Goal: Understand process/instructions: Learn how to perform a task or action

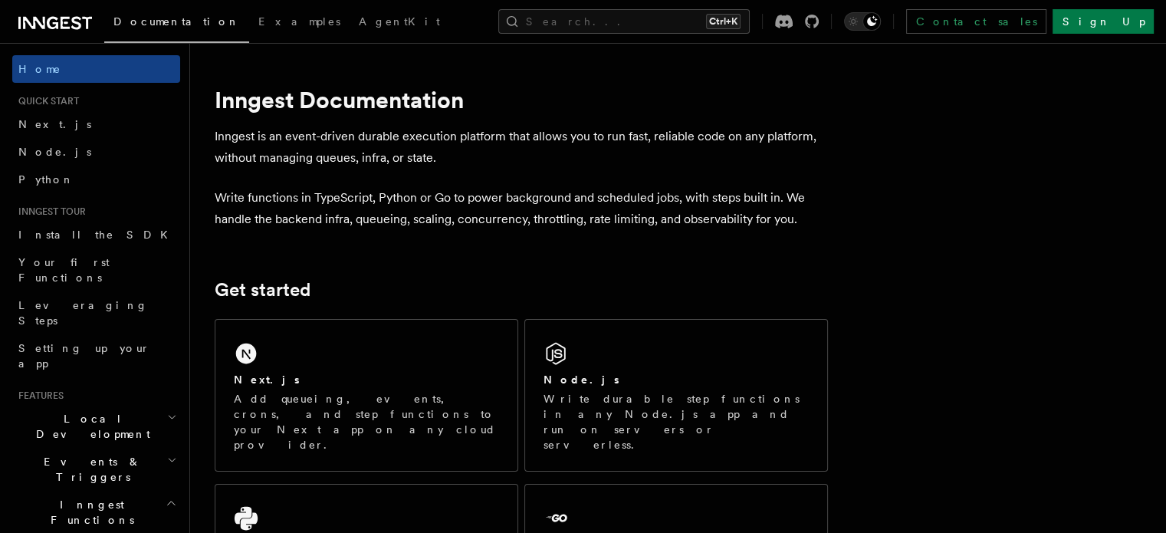
click at [77, 411] on span "Local Development" at bounding box center [89, 426] width 155 height 31
click at [92, 500] on link "Inngest Dev Server" at bounding box center [103, 521] width 153 height 43
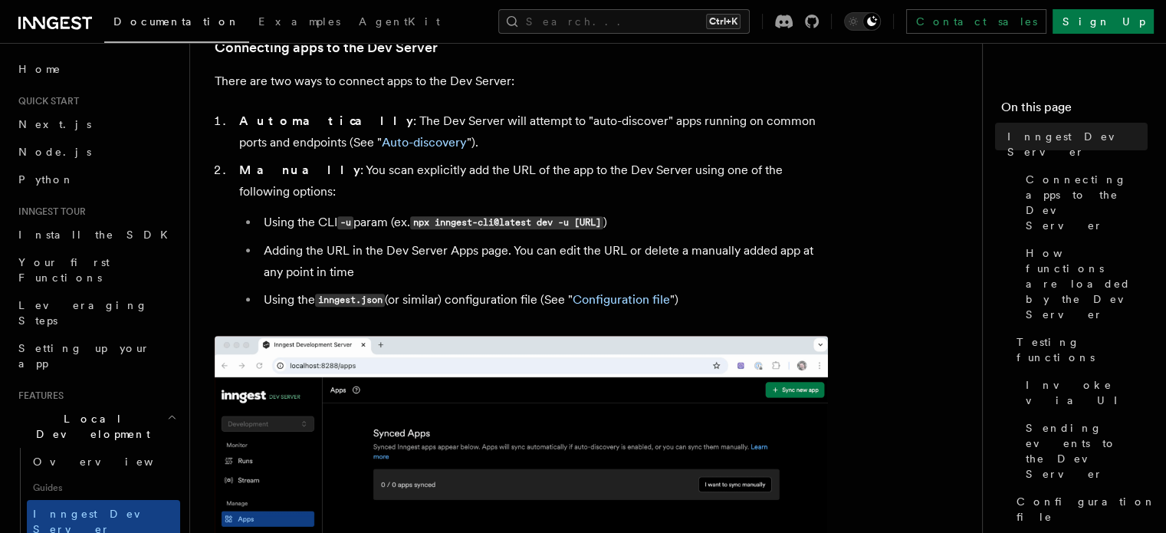
scroll to position [537, 0]
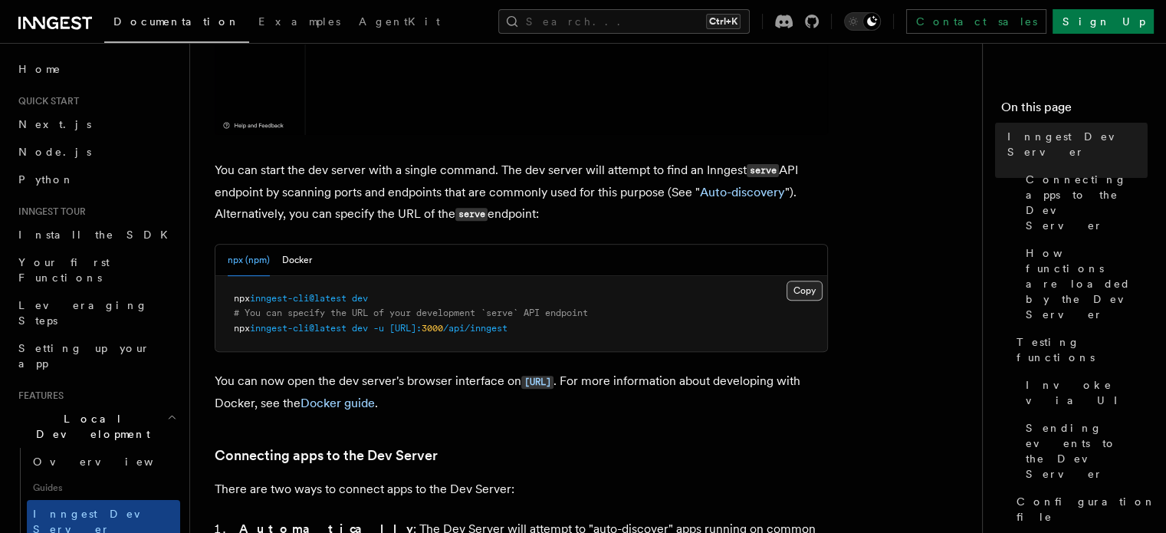
click at [800, 291] on button "Copy Copied" at bounding box center [805, 291] width 36 height 20
drag, startPoint x: 249, startPoint y: 296, endPoint x: 234, endPoint y: 297, distance: 15.4
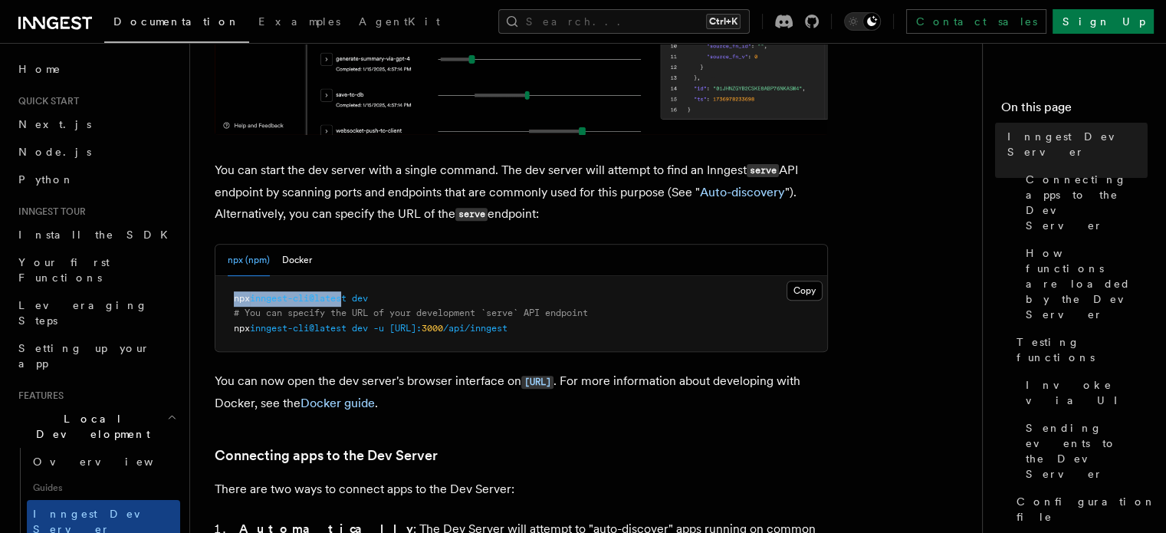
click at [234, 297] on span "npx inngest-cli@latest dev" at bounding box center [301, 298] width 134 height 11
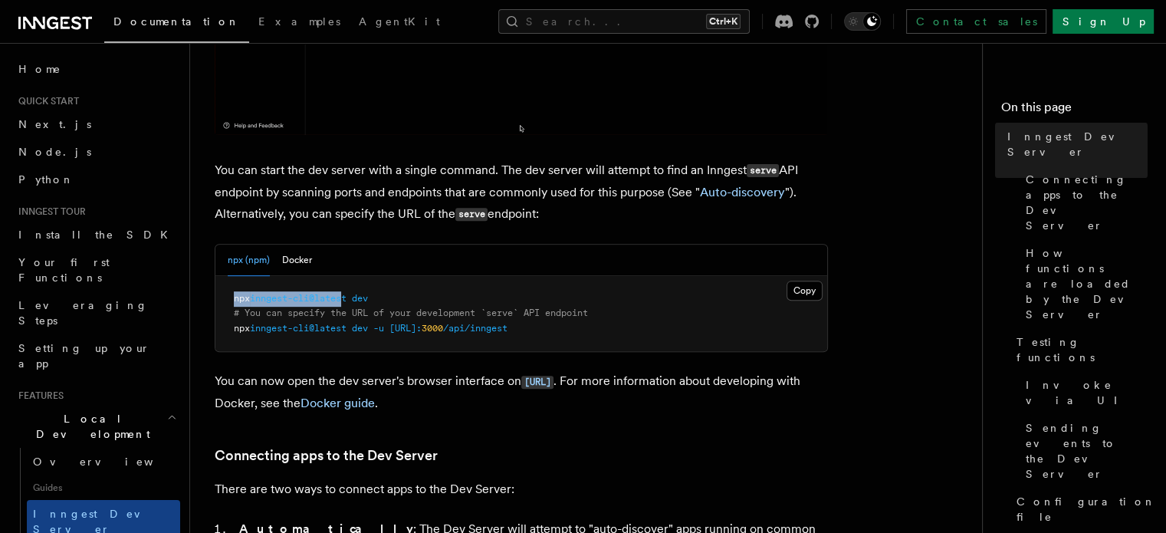
click at [352, 297] on span at bounding box center [349, 298] width 5 height 11
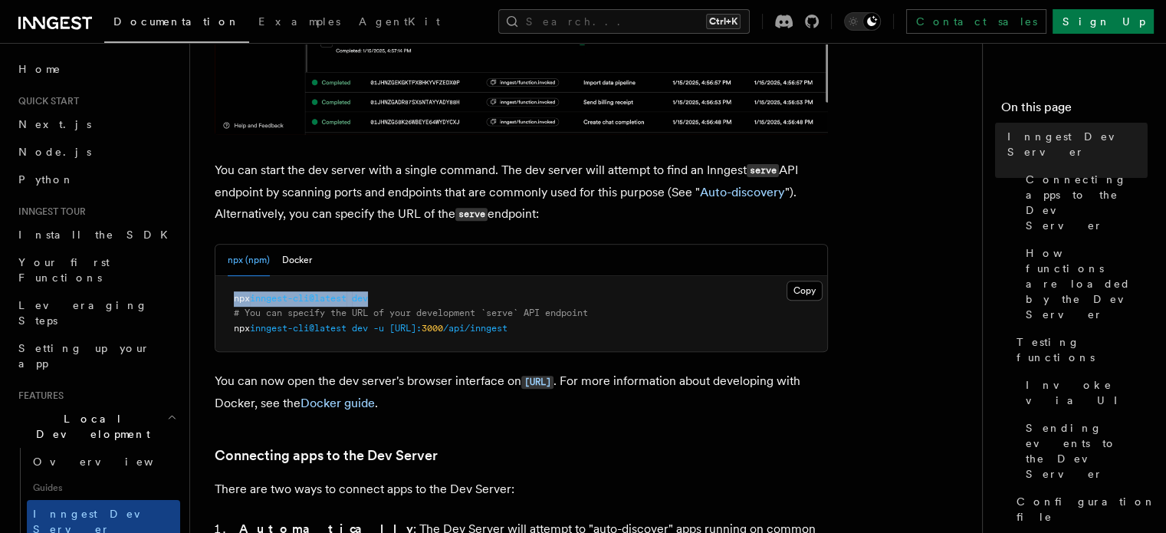
drag, startPoint x: 374, startPoint y: 297, endPoint x: 233, endPoint y: 302, distance: 141.1
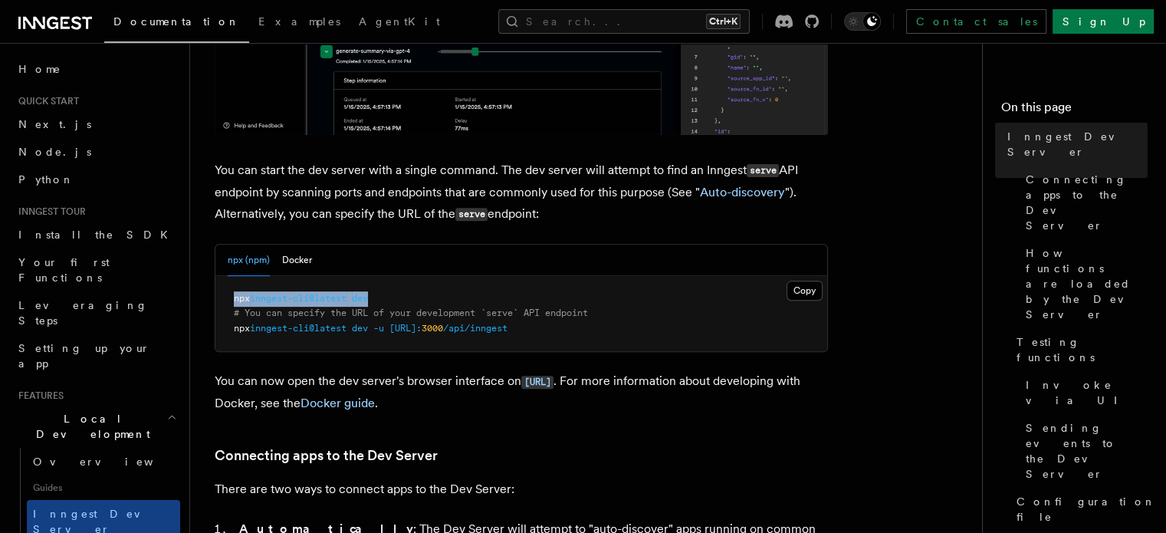
click at [233, 303] on pre "npx inngest-cli@latest dev # You can specify the URL of your development `serve…" at bounding box center [521, 314] width 612 height 76
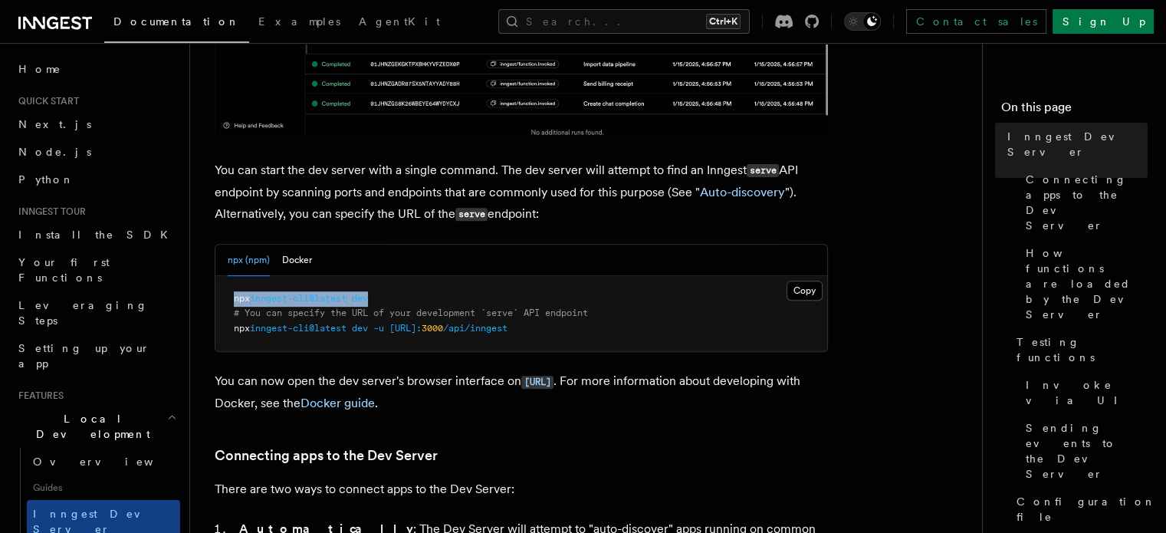
copy span "npx inngest-cli@latest dev"
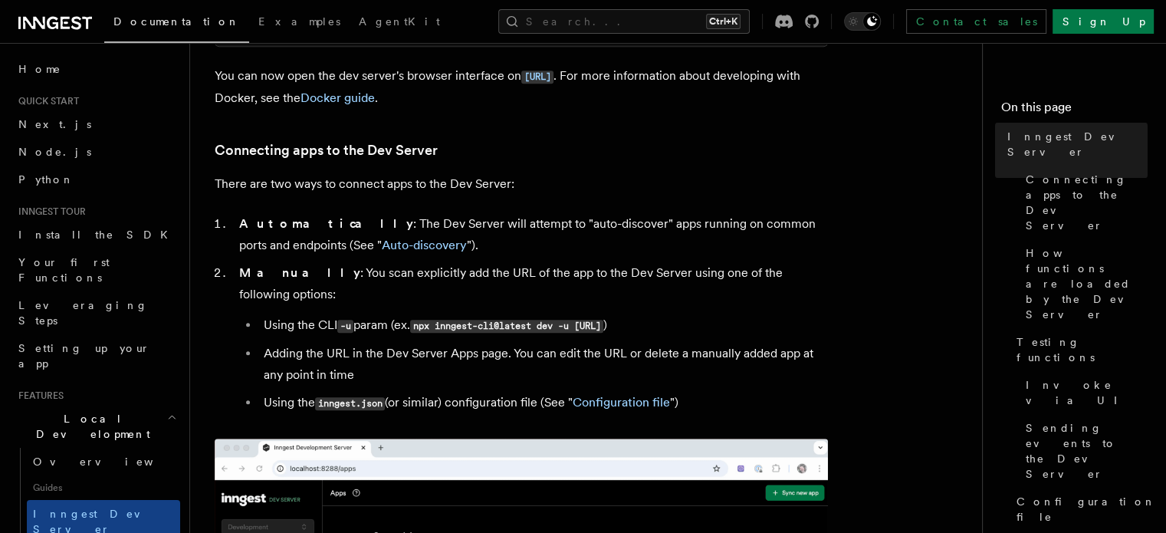
scroll to position [843, 0]
